Goal: Navigation & Orientation: Find specific page/section

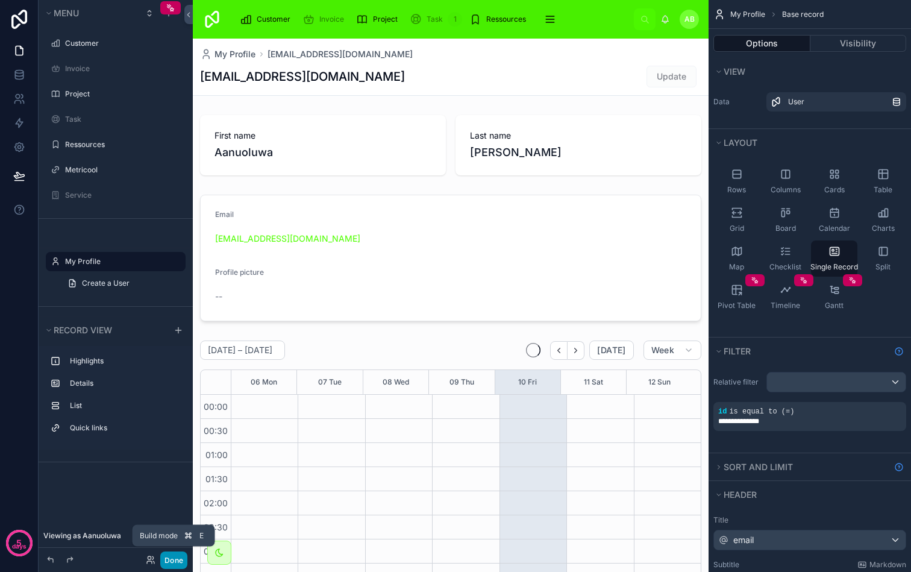
click at [177, 560] on button "Done" at bounding box center [173, 559] width 27 height 17
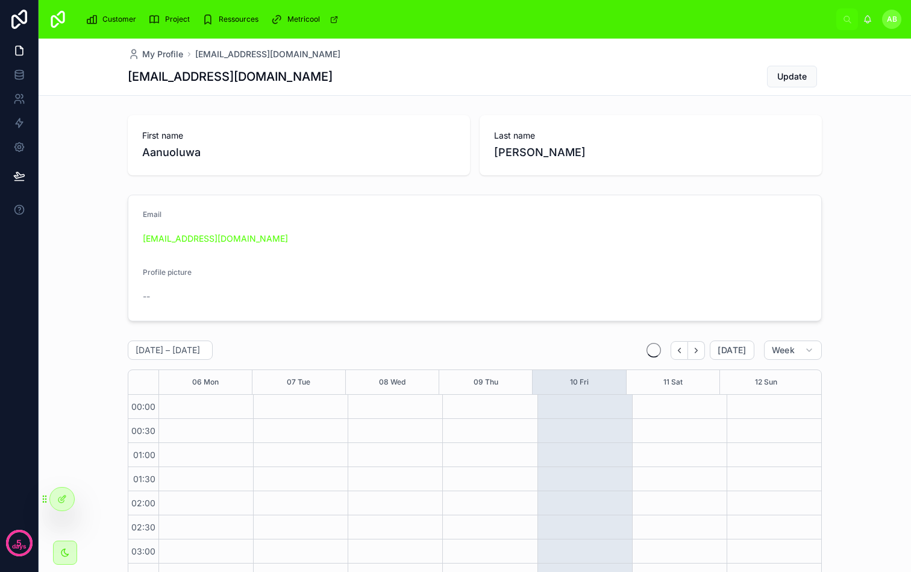
click at [165, 16] on span "Project" at bounding box center [177, 19] width 25 height 10
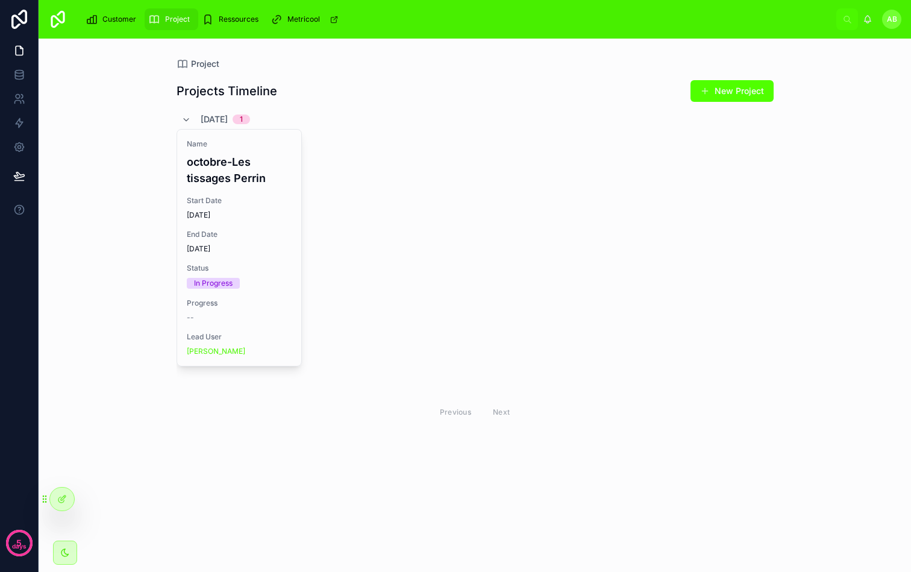
click at [233, 16] on span "Ressources" at bounding box center [239, 19] width 40 height 10
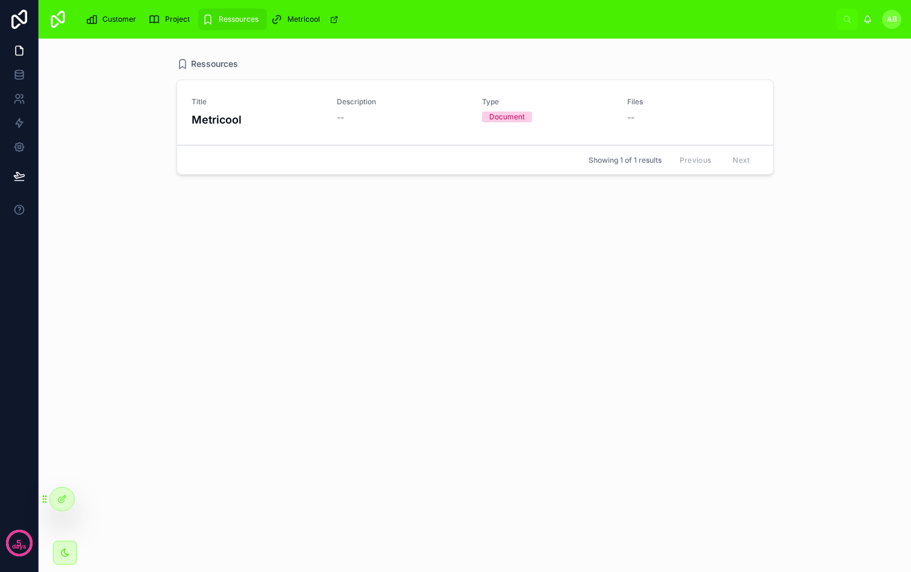
click at [495, 117] on div "Document" at bounding box center [507, 117] width 36 height 11
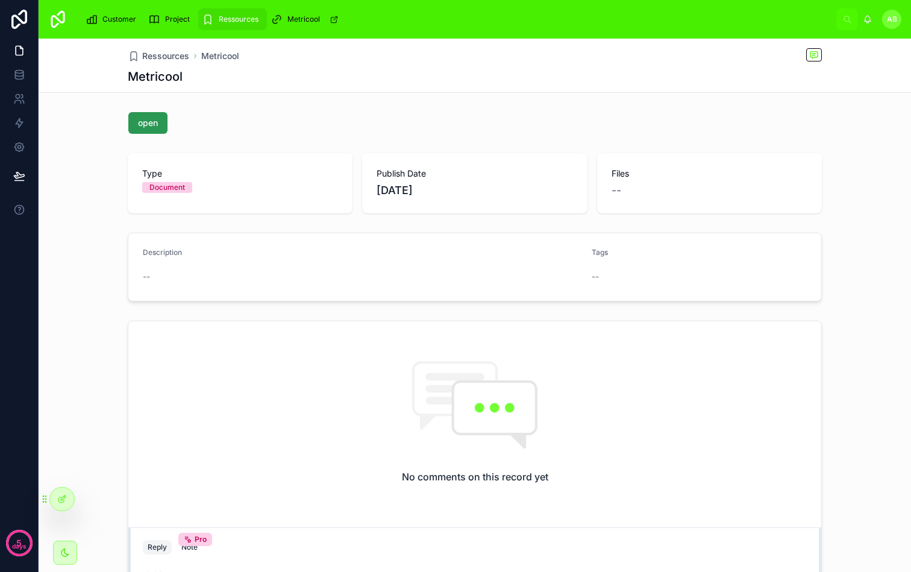
click at [153, 130] on button "open" at bounding box center [147, 123] width 39 height 22
click at [145, 131] on button "open" at bounding box center [147, 123] width 39 height 22
click at [635, 93] on div "Ressources Metricool Metricool" at bounding box center [475, 66] width 873 height 54
click at [188, 13] on div "Project" at bounding box center [171, 19] width 46 height 19
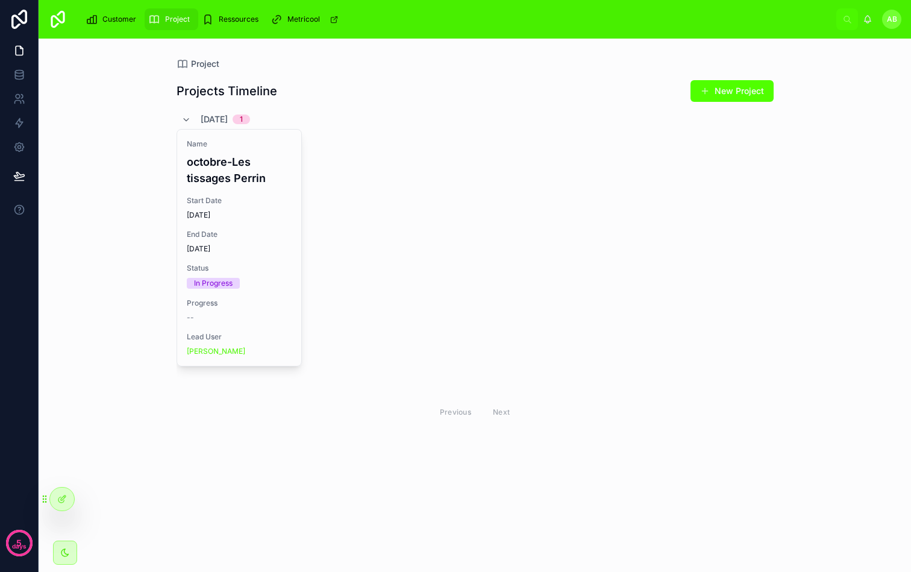
click at [53, 24] on img at bounding box center [57, 19] width 19 height 19
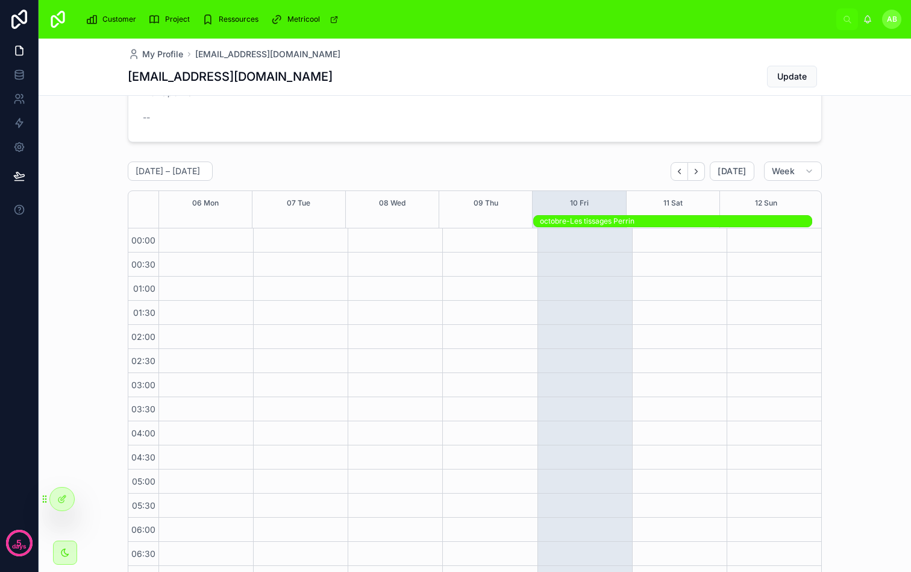
scroll to position [240, 0]
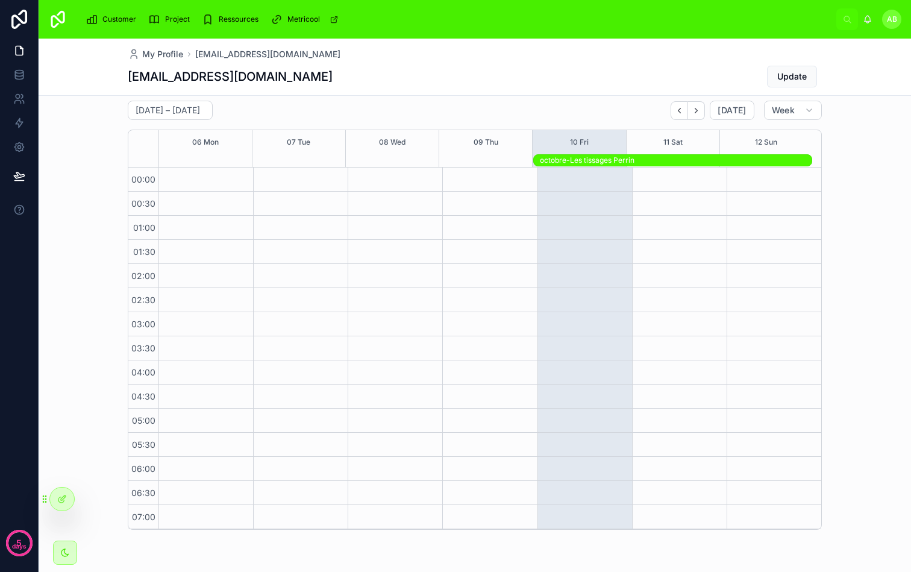
click at [562, 163] on div "octobre-Les tissages Perrin" at bounding box center [676, 160] width 272 height 10
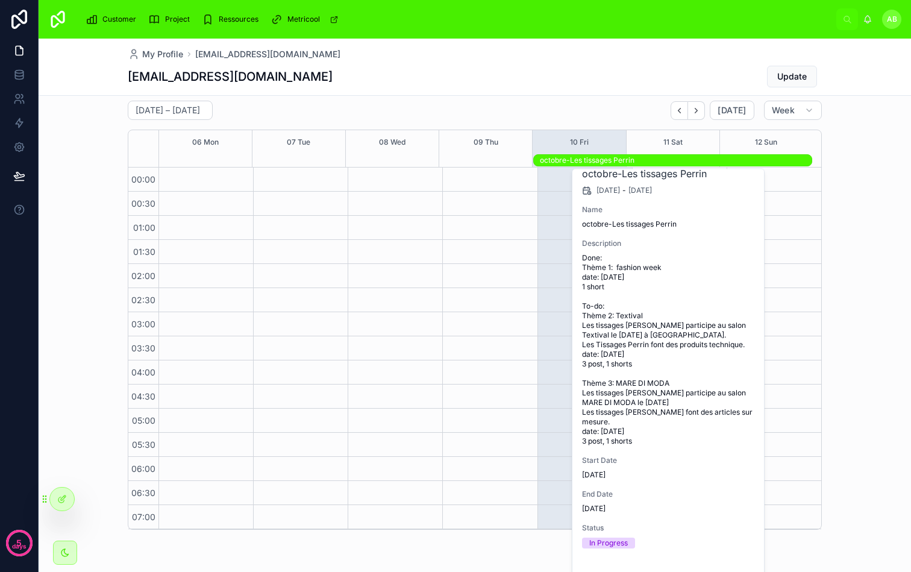
scroll to position [40, 0]
click at [724, 568] on button "Open" at bounding box center [731, 578] width 52 height 20
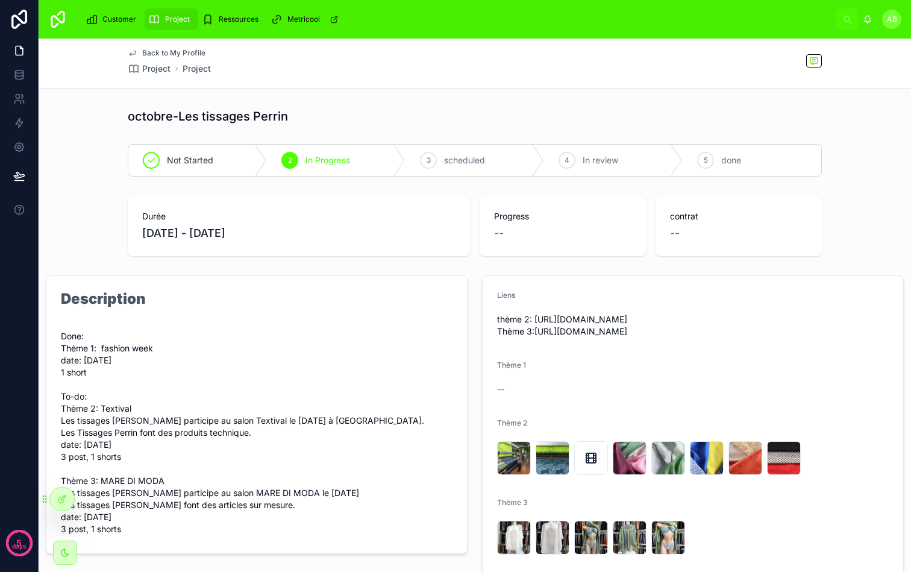
click at [488, 98] on div "Back to My Profile Project Project octobre-Les tissages Perrin Not Started 2 In…" at bounding box center [475, 405] width 873 height 732
click at [456, 100] on div "Back to My Profile Project Project octobre-Les tissages Perrin Not Started 2 In…" at bounding box center [475, 405] width 873 height 732
click at [468, 196] on div "Durée [DATE] - [DATE] Progress -- contrat --" at bounding box center [475, 226] width 694 height 60
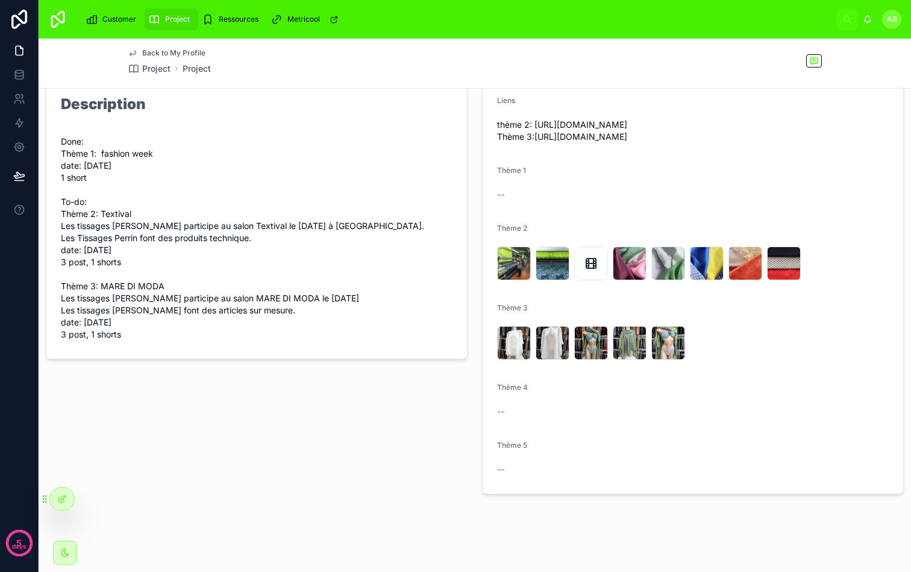
scroll to position [199, 0]
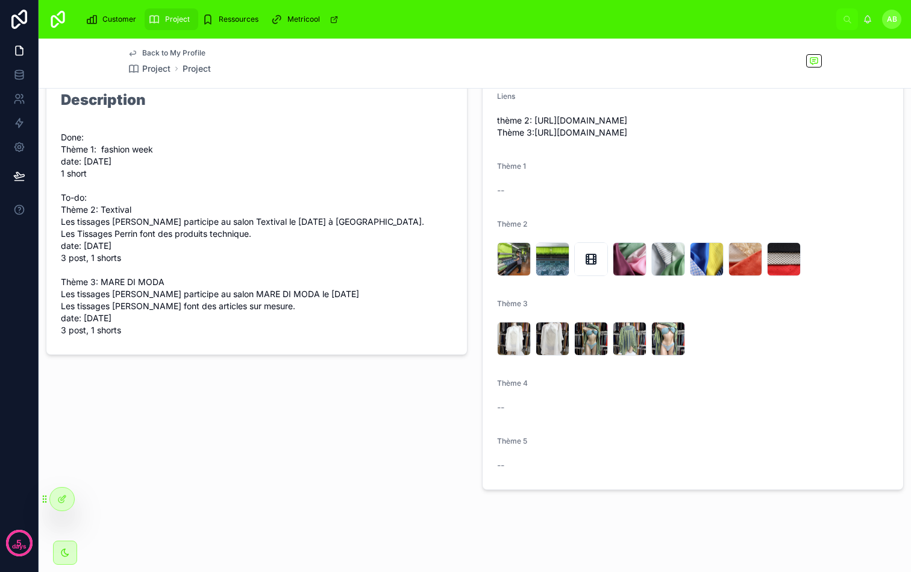
click at [468, 173] on div "Description Done: Thème 1: fashion week date: [DATE] 1 short To-do: Thème 2: Te…" at bounding box center [257, 283] width 436 height 423
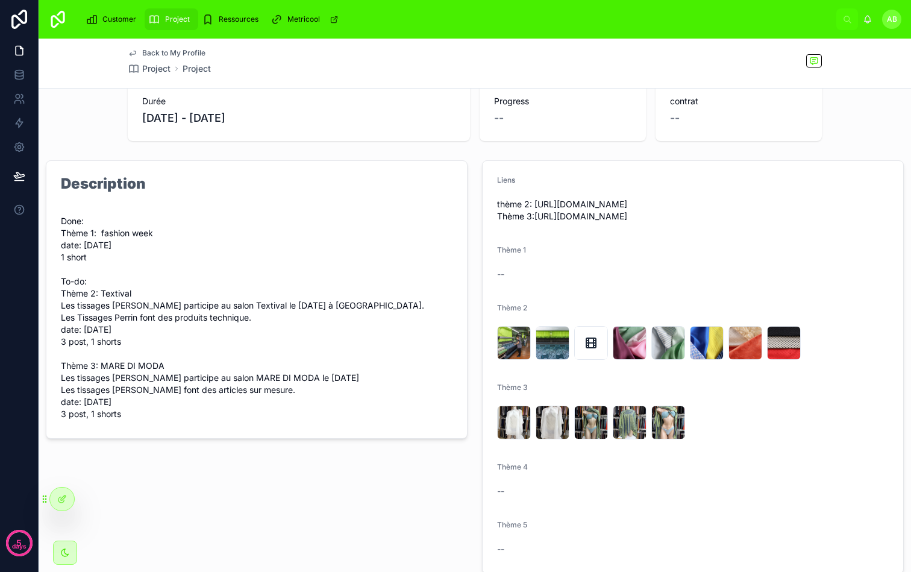
scroll to position [0, 0]
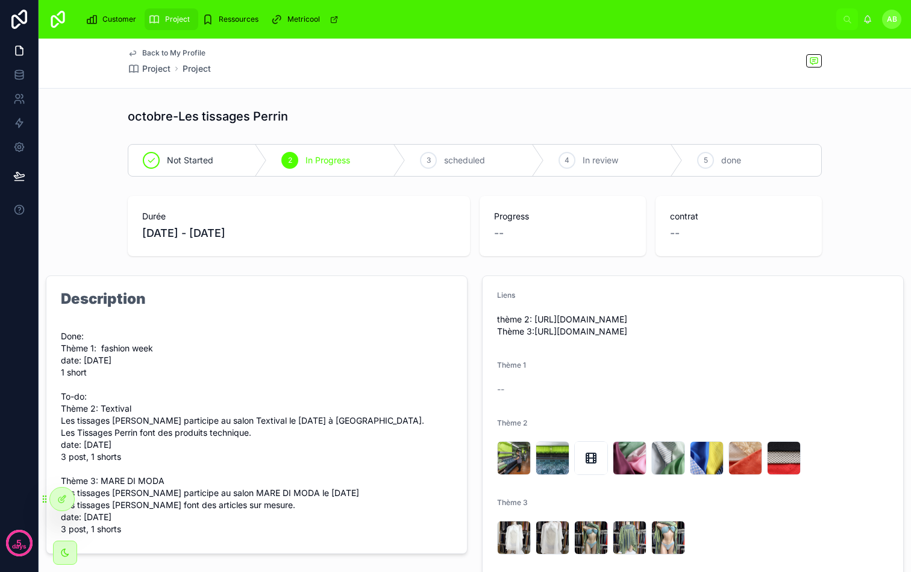
click at [471, 83] on div "Back to My Profile Project Project" at bounding box center [475, 63] width 694 height 49
click at [224, 17] on span "Ressources" at bounding box center [239, 19] width 40 height 10
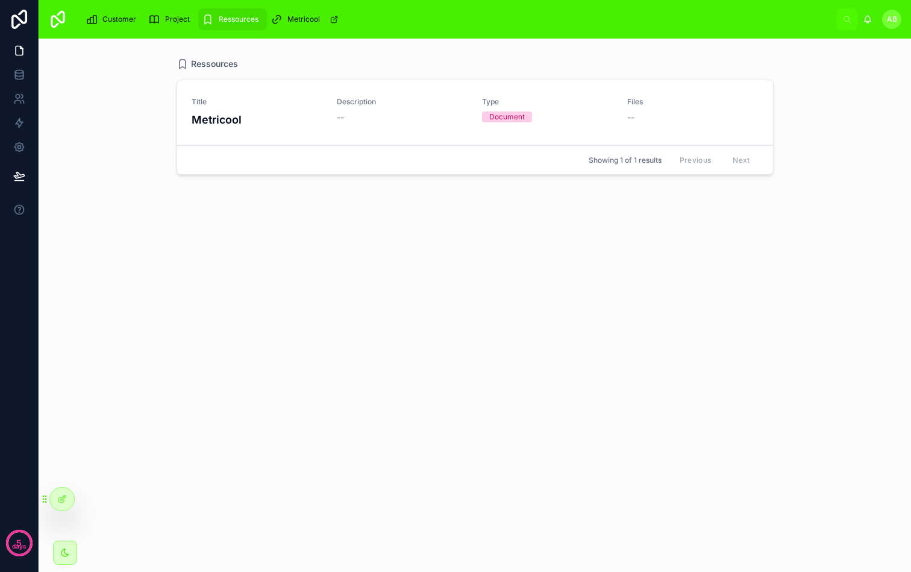
click at [287, 16] on span "Metricool" at bounding box center [303, 19] width 33 height 10
click at [313, 17] on span "Metricool" at bounding box center [303, 19] width 33 height 10
click at [849, 18] on icon at bounding box center [847, 19] width 9 height 9
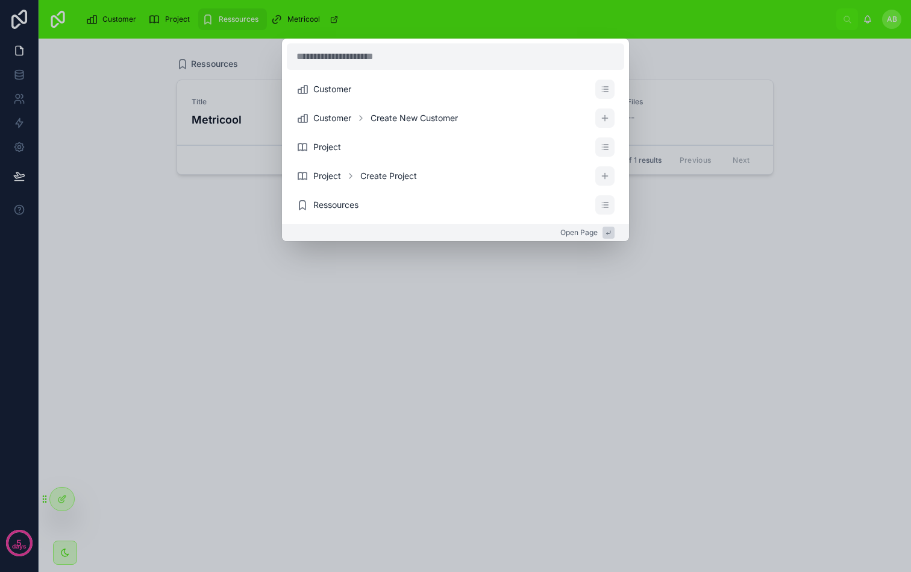
click at [439, 49] on input "text" at bounding box center [456, 56] width 338 height 27
drag, startPoint x: 476, startPoint y: 315, endPoint x: 490, endPoint y: 171, distance: 145.4
click at [476, 315] on div "Customer Customer Create New Customer Project Project Create Project Ressources…" at bounding box center [455, 286] width 911 height 572
